Goal: Task Accomplishment & Management: Use online tool/utility

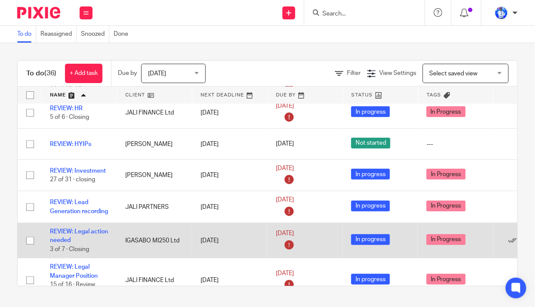
scroll to position [939, 0]
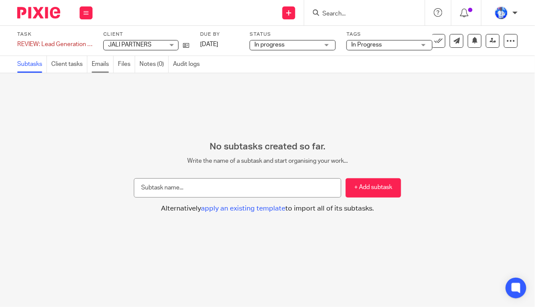
click at [103, 62] on link "Emails" at bounding box center [103, 64] width 22 height 17
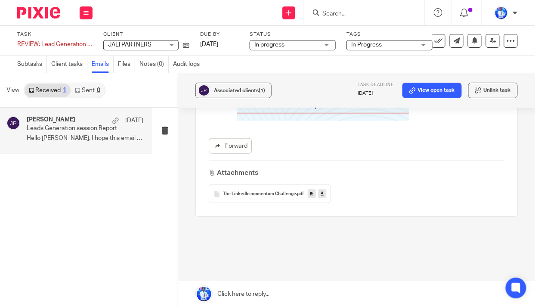
scroll to position [231, 0]
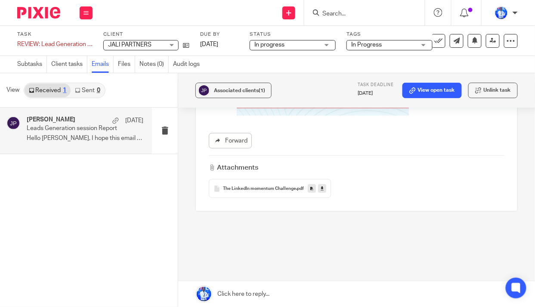
click at [250, 187] on span "The LinkedIn momentum Challenge" at bounding box center [259, 189] width 73 height 5
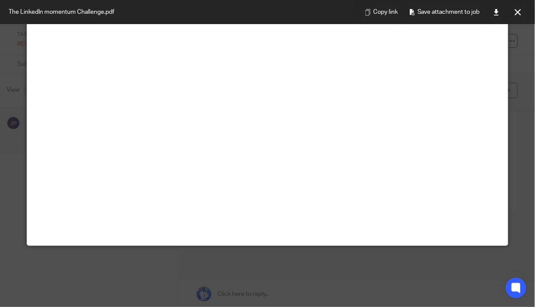
scroll to position [60, 0]
